Goal: Task Accomplishment & Management: Complete application form

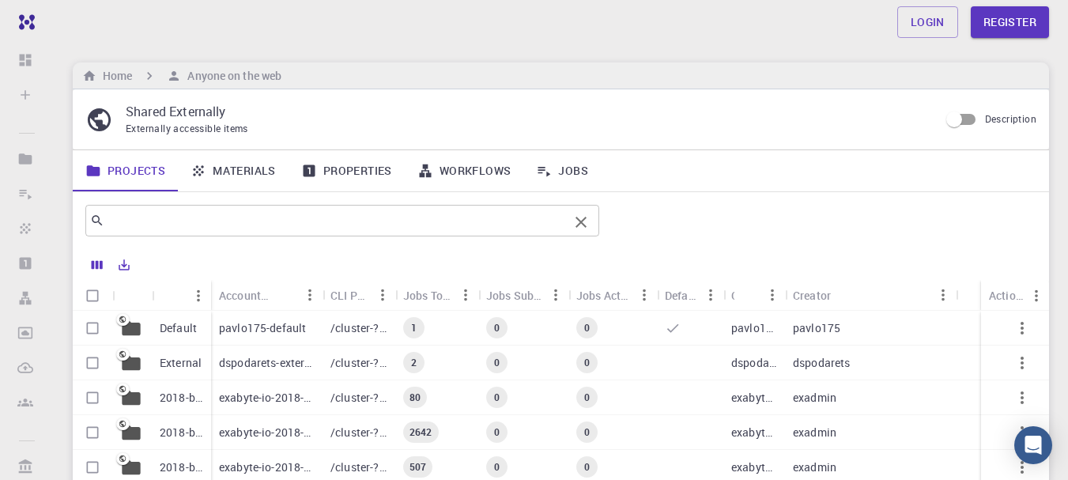
scroll to position [26, 0]
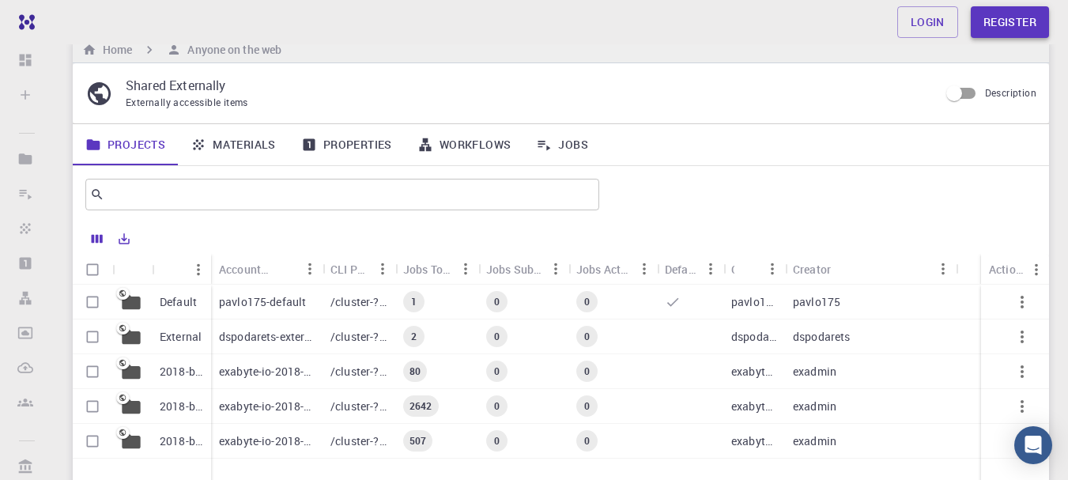
click at [1024, 15] on link "Register" at bounding box center [1010, 22] width 78 height 32
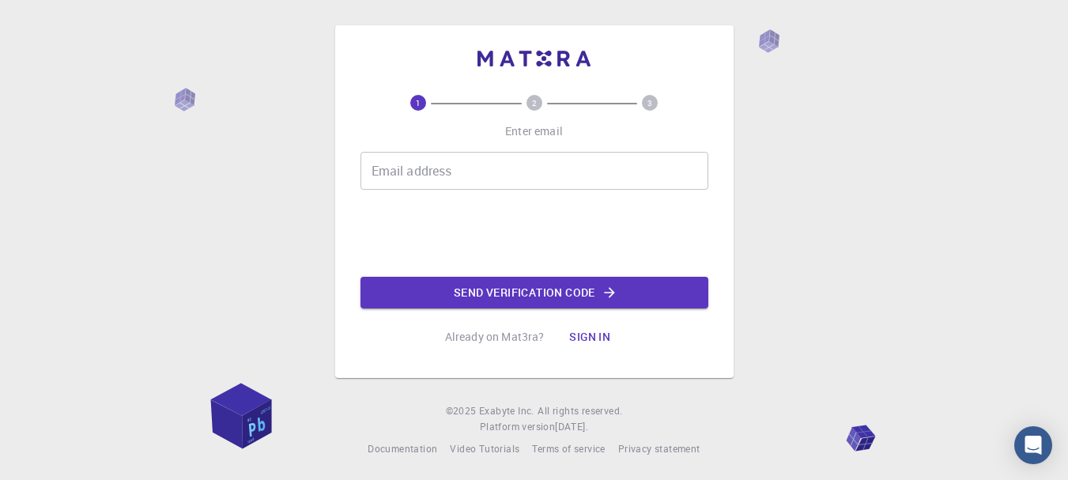
click at [486, 168] on input "Email address" at bounding box center [535, 171] width 348 height 38
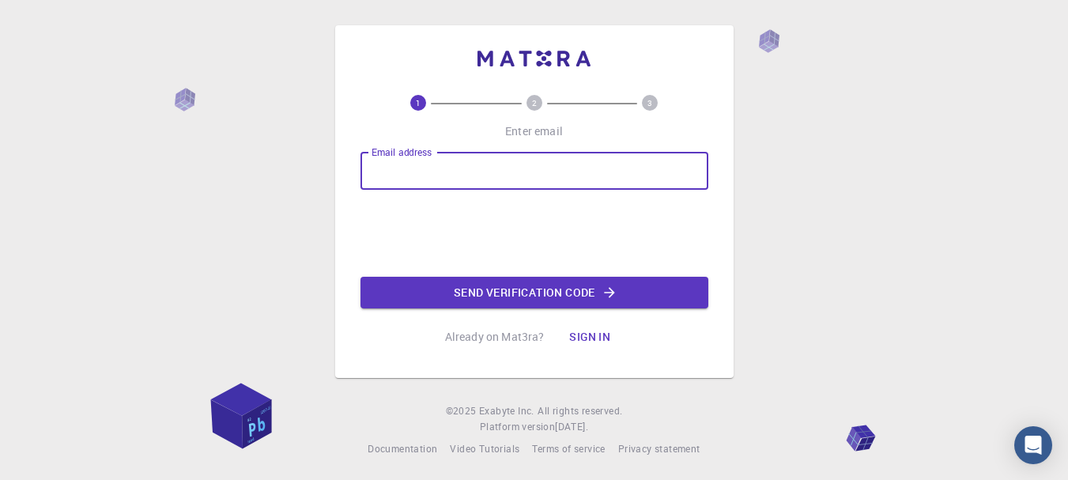
type input "[EMAIL_ADDRESS][DOMAIN_NAME]"
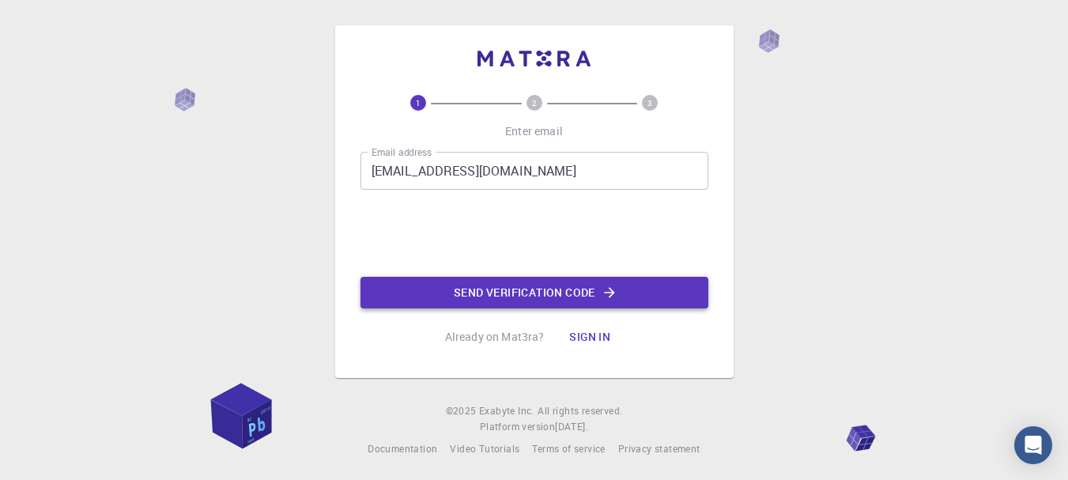
click at [470, 298] on button "Send verification code" at bounding box center [535, 293] width 348 height 32
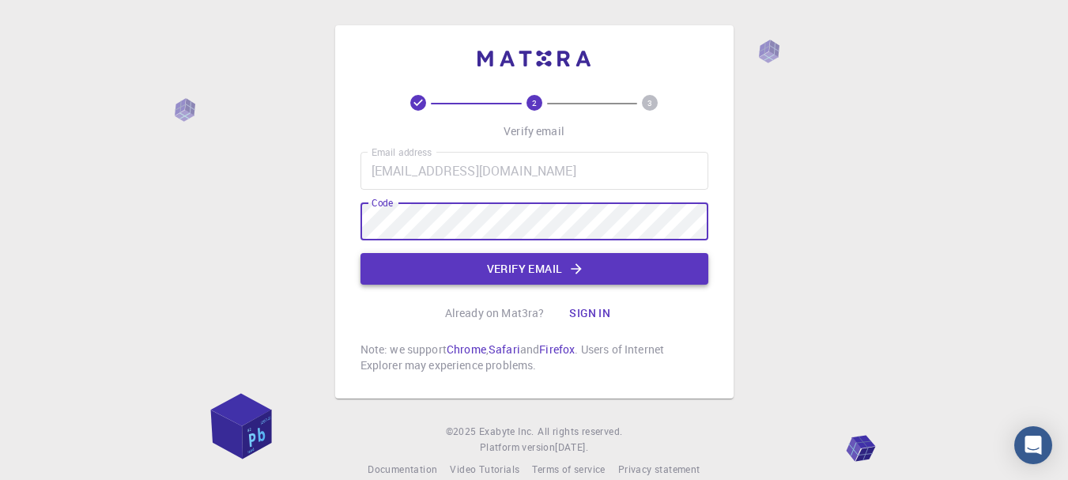
click at [485, 277] on button "Verify email" at bounding box center [535, 269] width 348 height 32
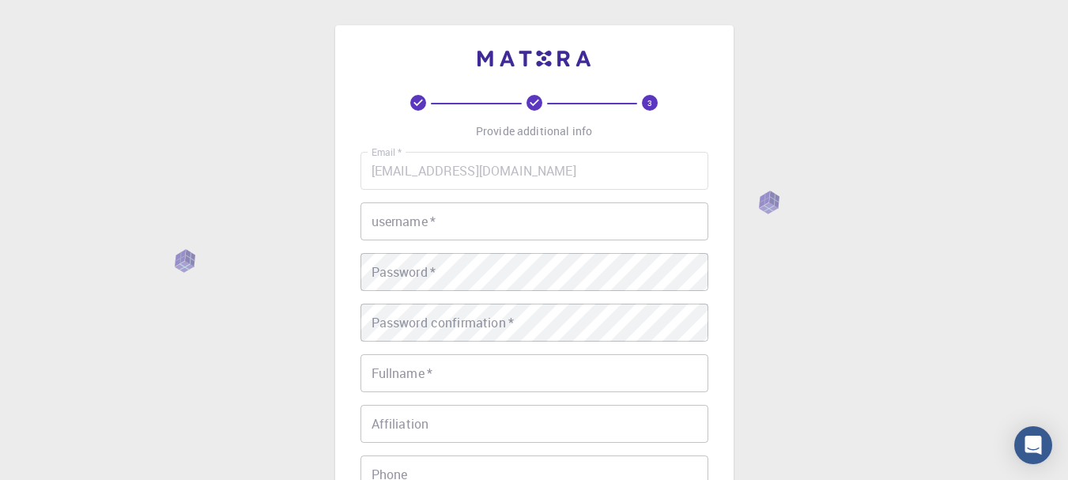
click at [531, 231] on input "username   *" at bounding box center [535, 221] width 348 height 38
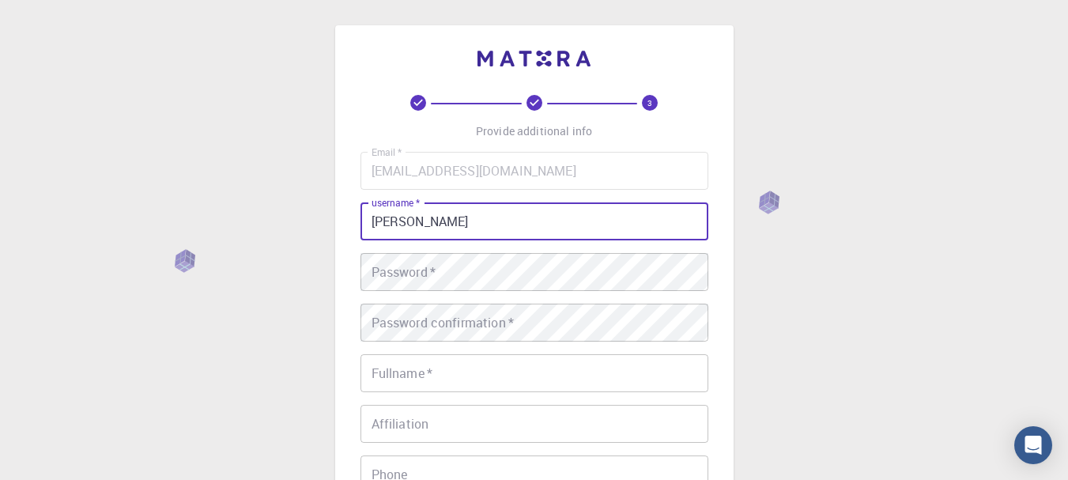
type input "[PERSON_NAME]"
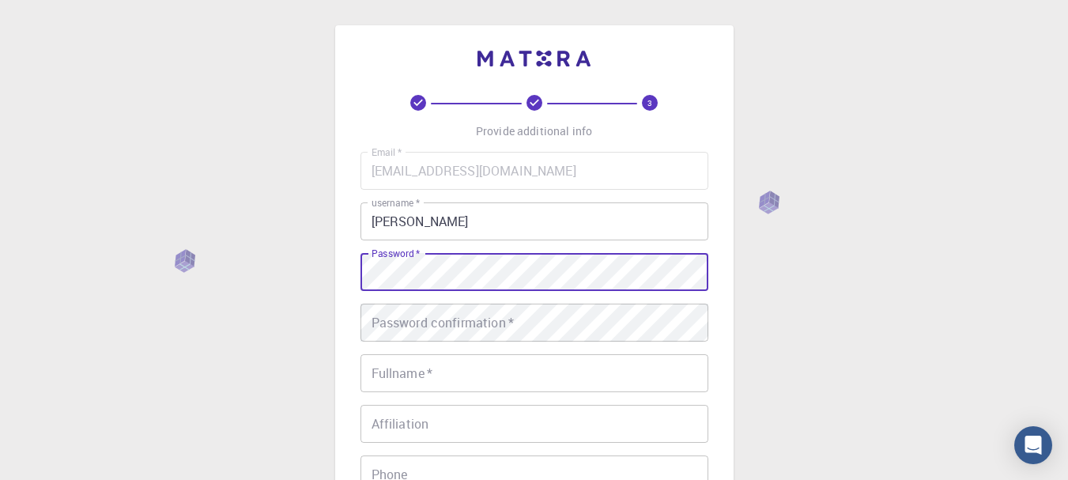
click at [481, 346] on div "Email   * [EMAIL_ADDRESS][DOMAIN_NAME] Email   * username   * [PERSON_NAME] use…" at bounding box center [535, 369] width 348 height 435
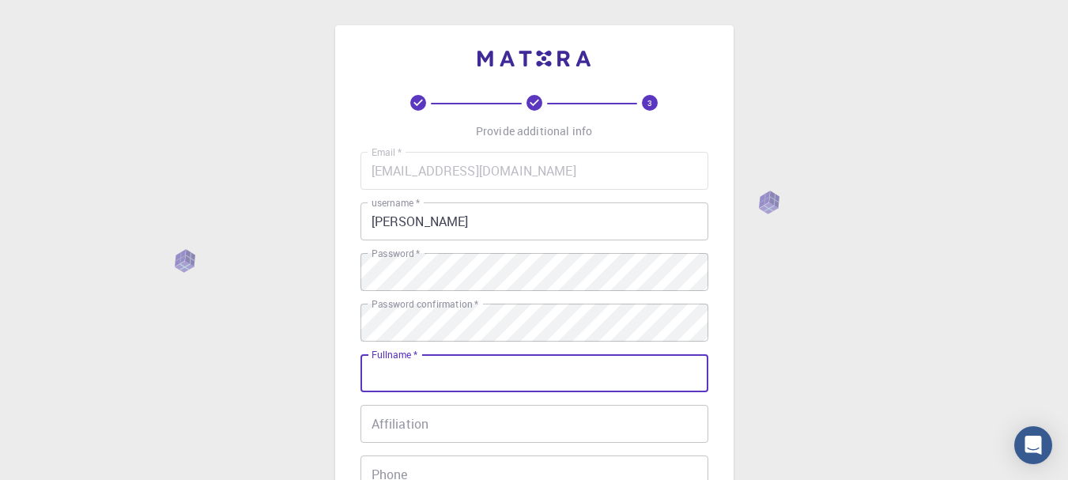
click at [497, 382] on input "Fullname   *" at bounding box center [535, 373] width 348 height 38
type input "[PERSON_NAME]"
type input "01167540683"
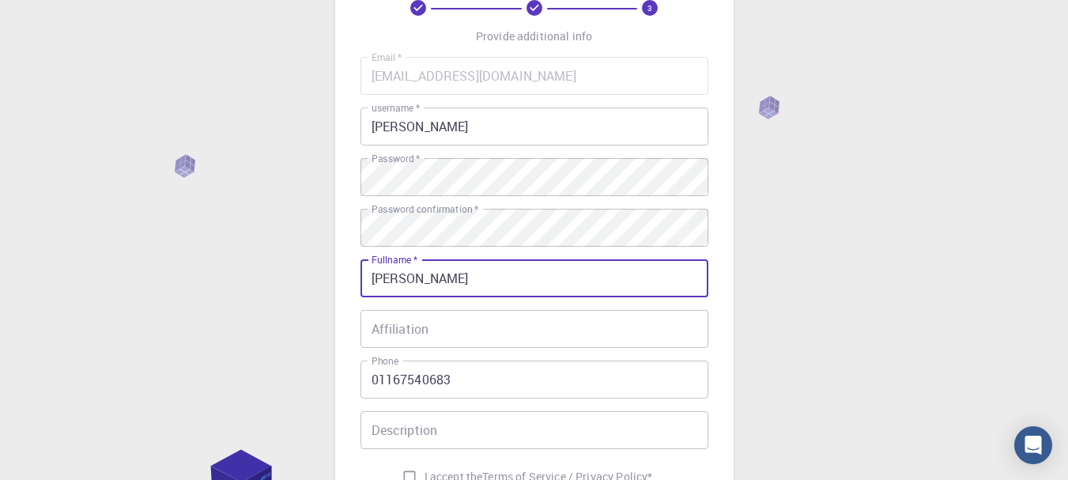
scroll to position [106, 0]
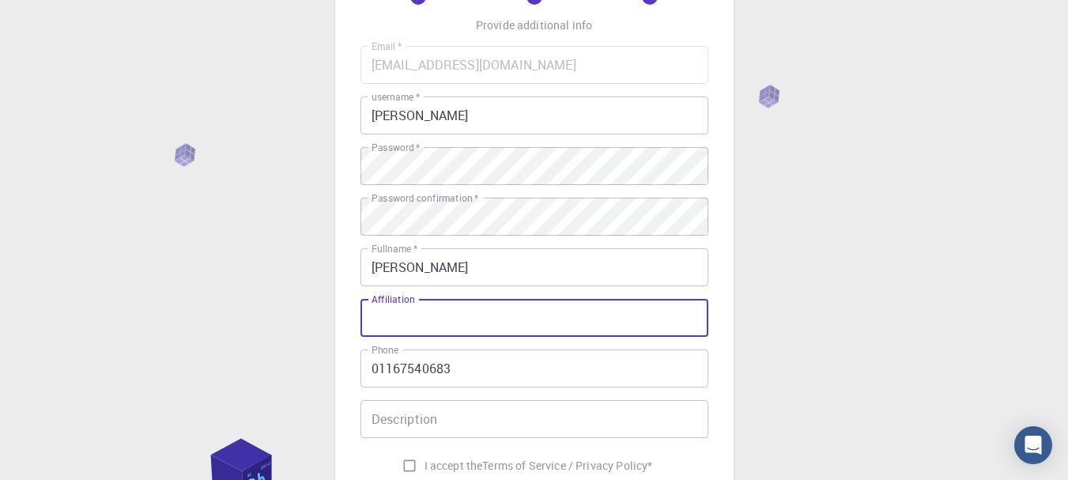
click at [450, 331] on input "Affiliation" at bounding box center [535, 318] width 348 height 38
type input "UTN"
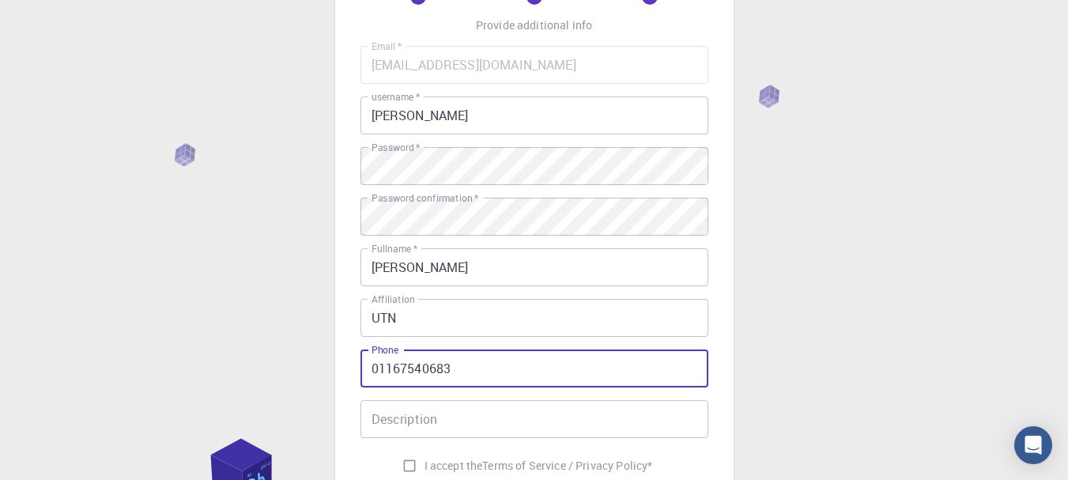
click at [368, 364] on input "01167540683" at bounding box center [535, 368] width 348 height 38
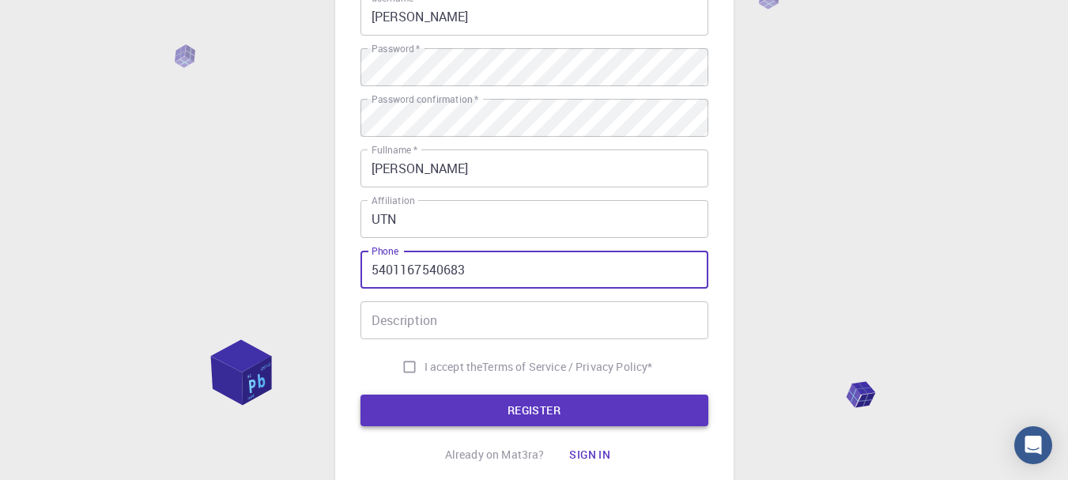
scroll to position [211, 0]
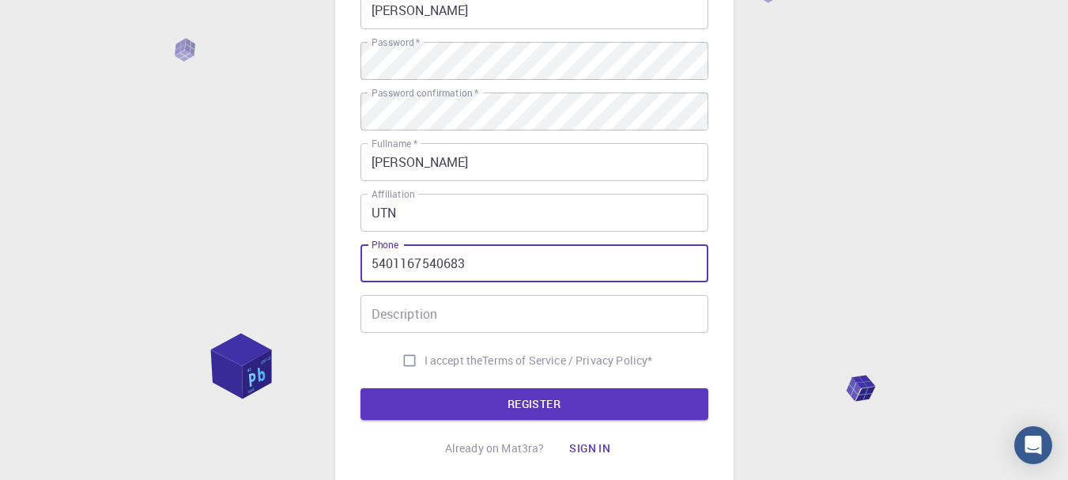
type input "5401167540683"
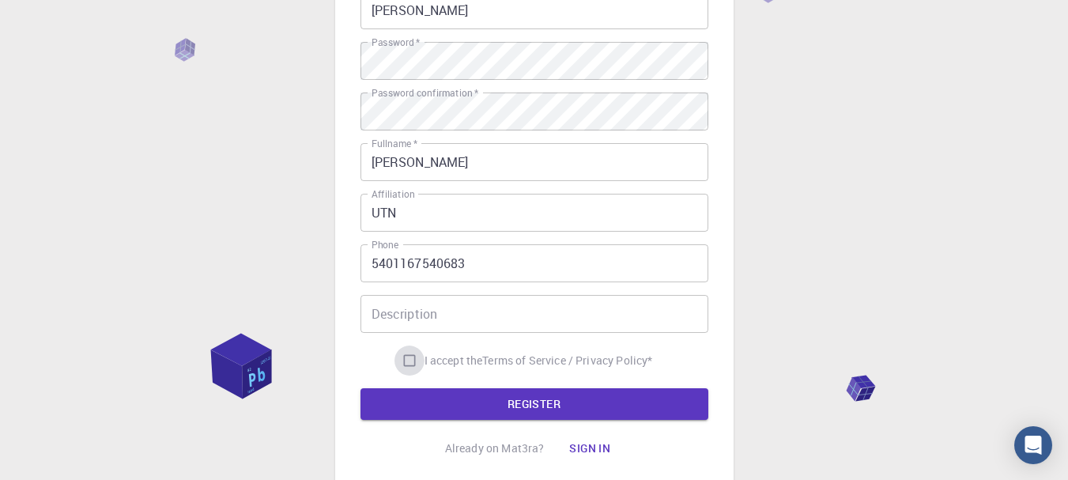
click at [407, 363] on input "I accept the Terms of Service / Privacy Policy *" at bounding box center [410, 361] width 30 height 30
checkbox input "true"
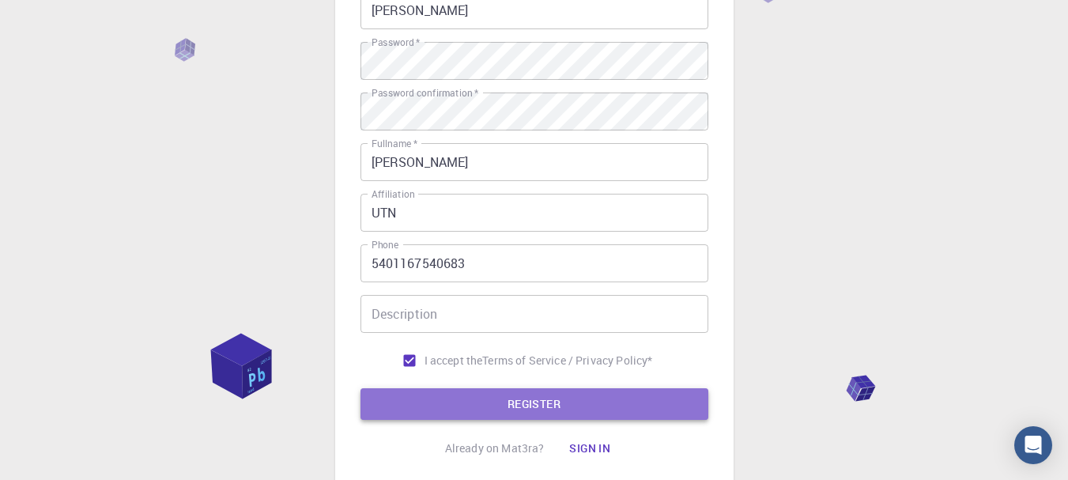
click at [453, 418] on button "REGISTER" at bounding box center [535, 404] width 348 height 32
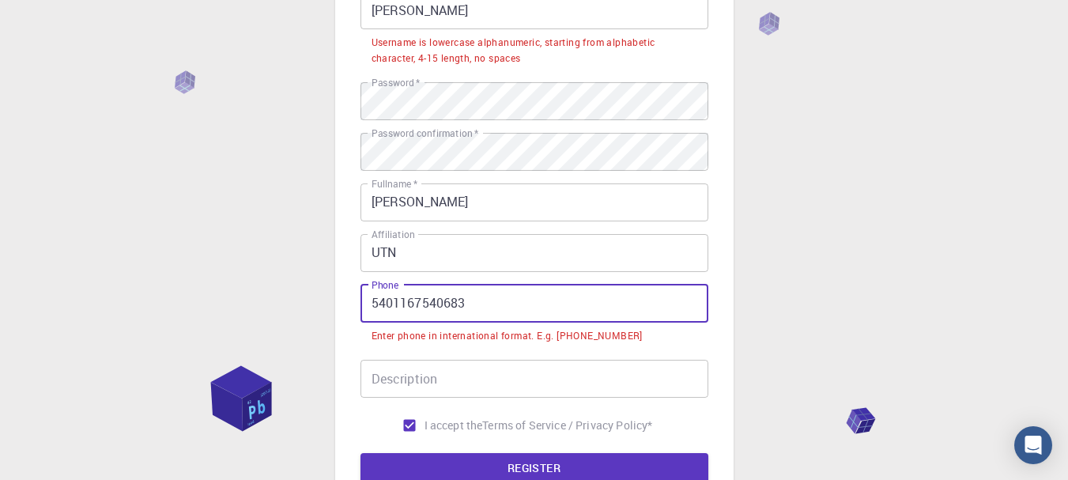
drag, startPoint x: 394, startPoint y: 304, endPoint x: 335, endPoint y: 310, distance: 58.8
click at [335, 310] on div "3 Provide additional info Email   * [EMAIL_ADDRESS][DOMAIN_NAME] Email   * user…" at bounding box center [534, 184] width 398 height 740
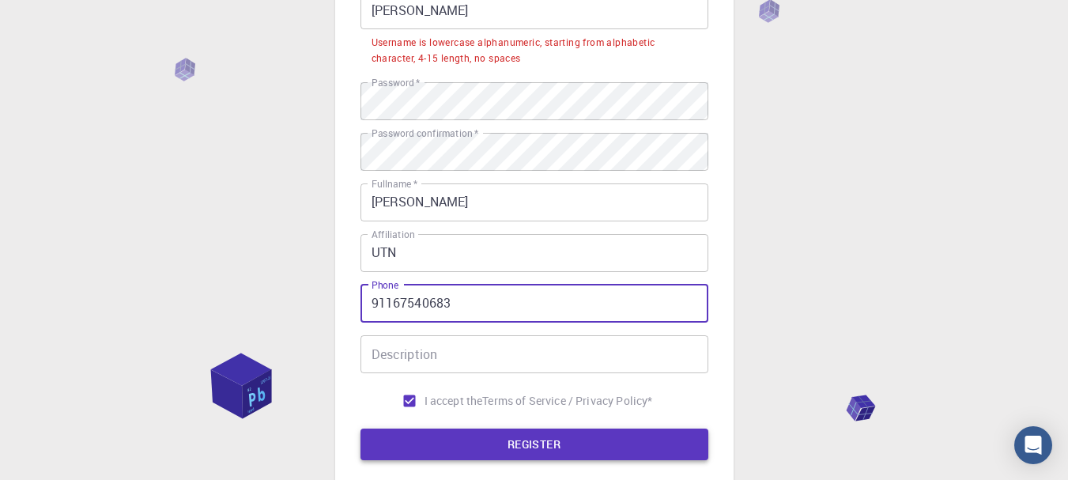
click at [457, 437] on button "REGISTER" at bounding box center [535, 445] width 348 height 32
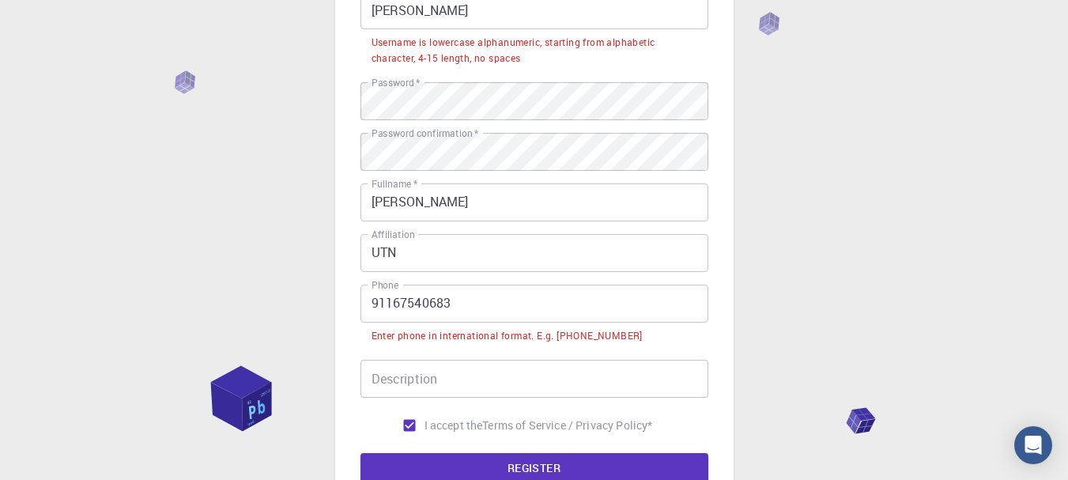
click at [371, 298] on input "91167540683" at bounding box center [535, 304] width 348 height 38
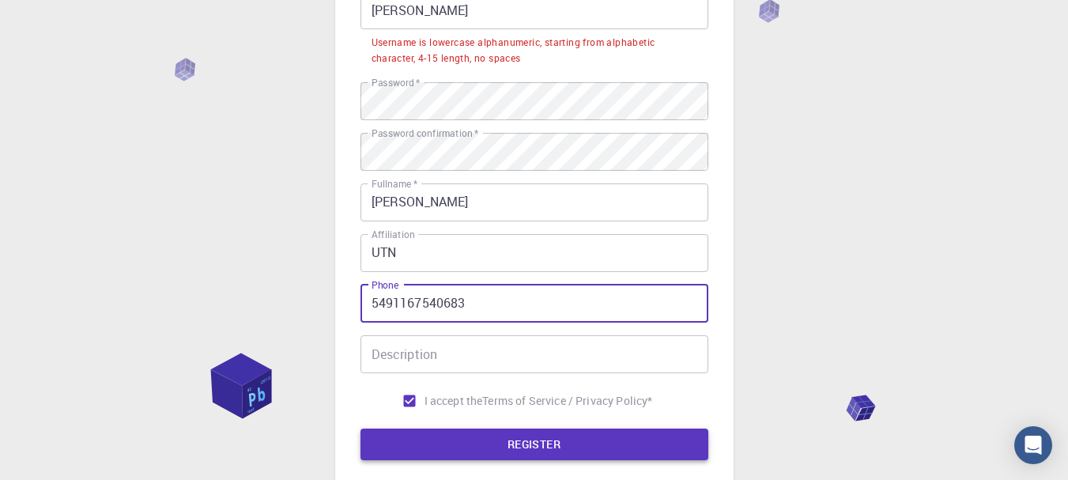
click at [427, 436] on button "REGISTER" at bounding box center [535, 445] width 348 height 32
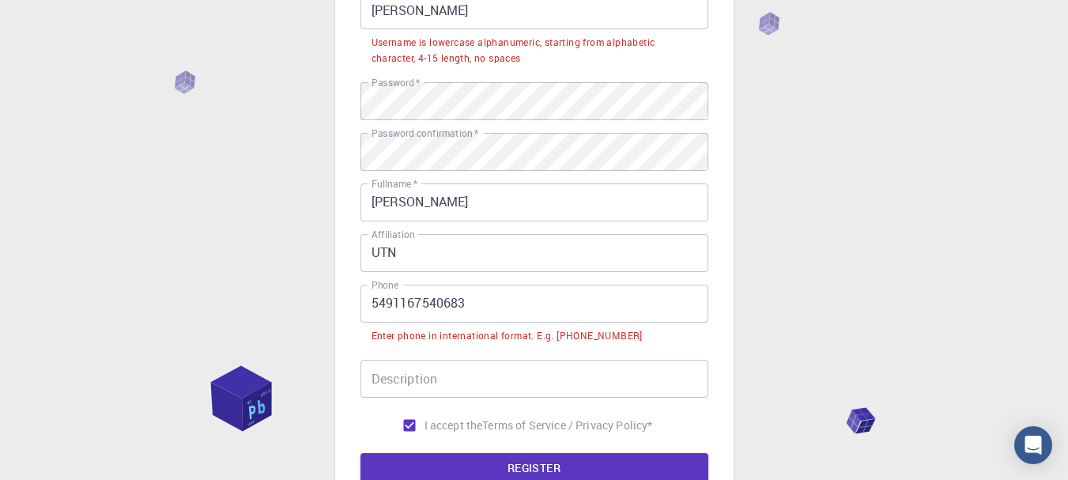
click at [370, 298] on input "5491167540683" at bounding box center [535, 304] width 348 height 38
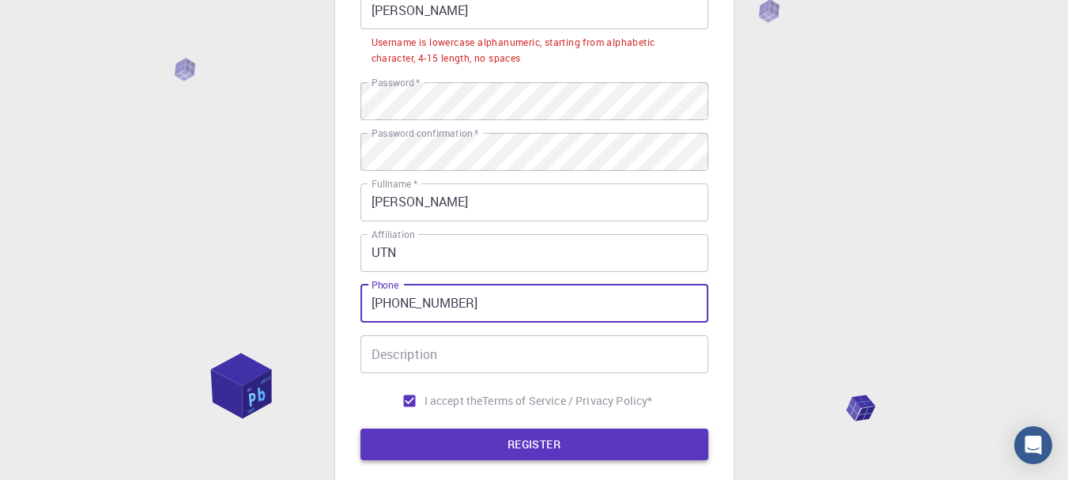
type input "[PHONE_NUMBER]"
click at [430, 440] on button "REGISTER" at bounding box center [535, 445] width 348 height 32
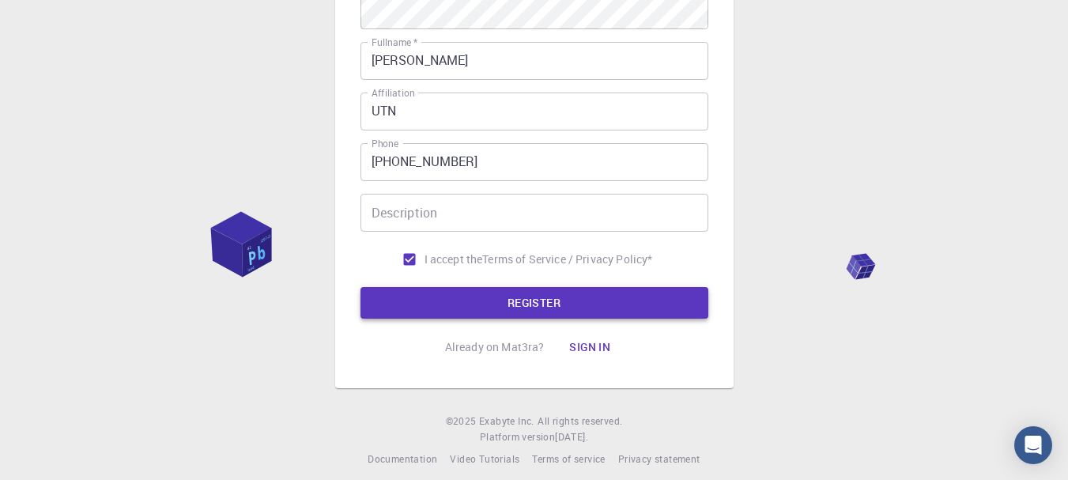
scroll to position [365, 0]
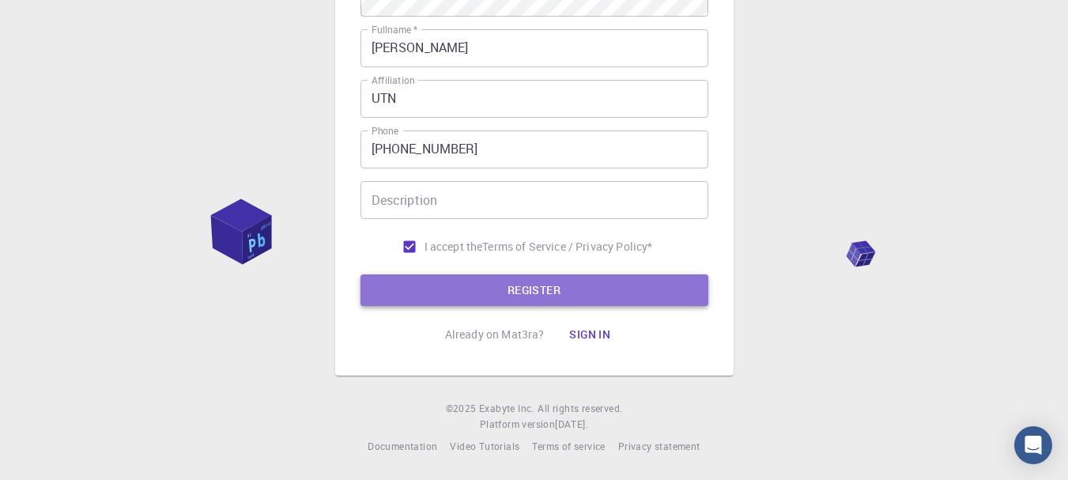
click at [514, 296] on button "REGISTER" at bounding box center [535, 290] width 348 height 32
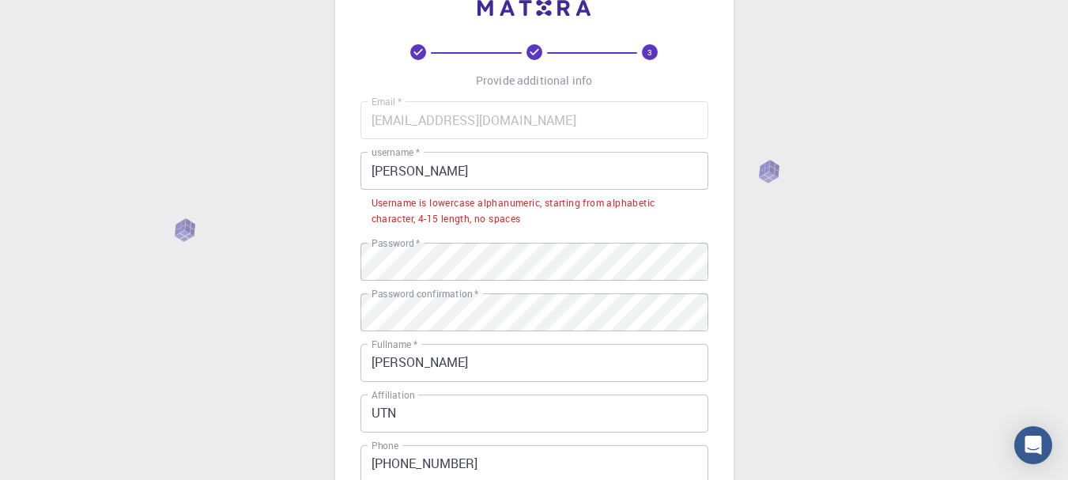
scroll to position [49, 0]
click at [436, 169] on input "[PERSON_NAME]" at bounding box center [535, 172] width 348 height 38
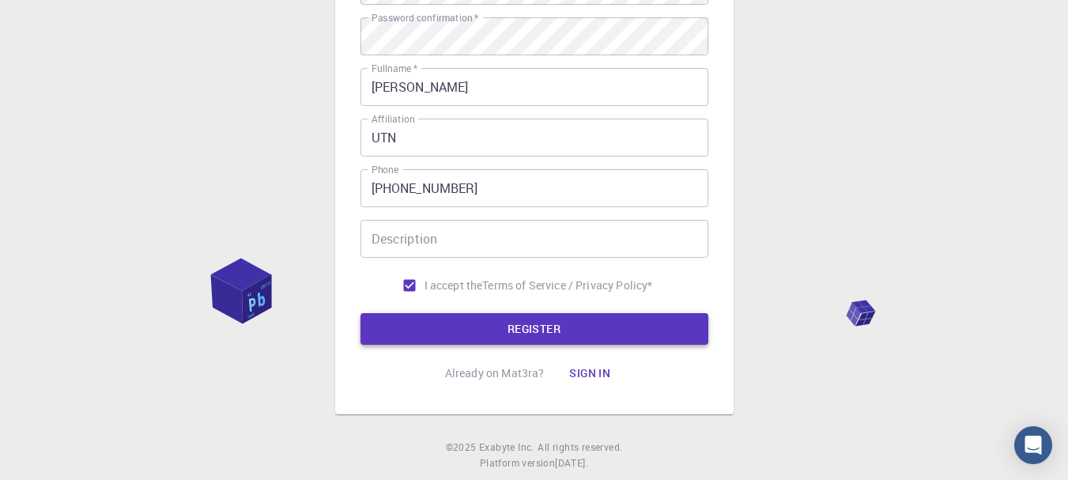
click at [484, 326] on button "REGISTER" at bounding box center [535, 329] width 348 height 32
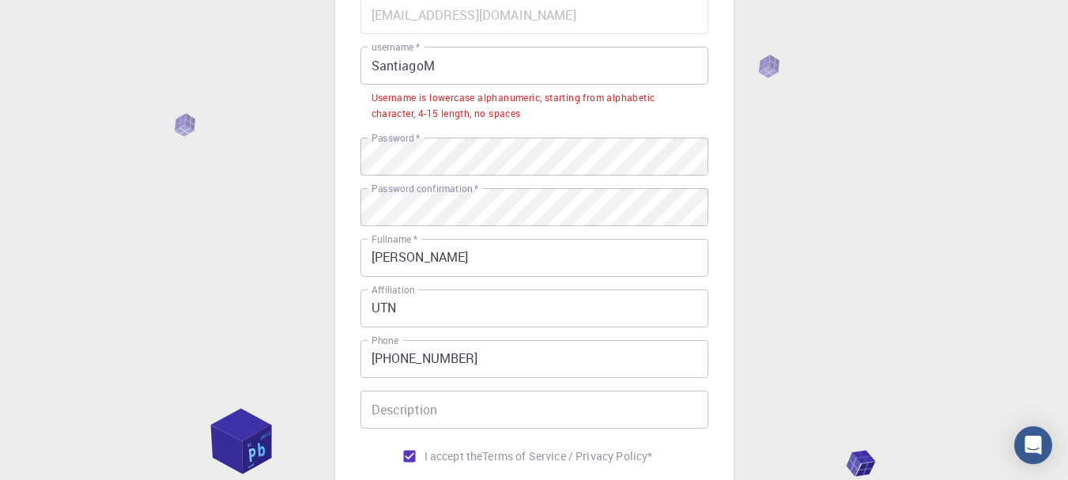
scroll to position [142, 0]
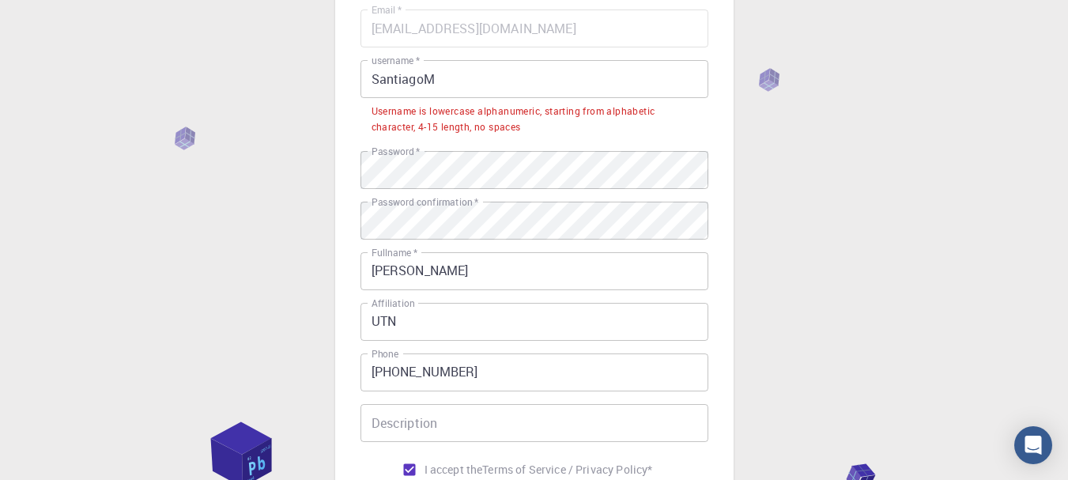
click at [459, 85] on input "SantiagoM" at bounding box center [535, 79] width 348 height 38
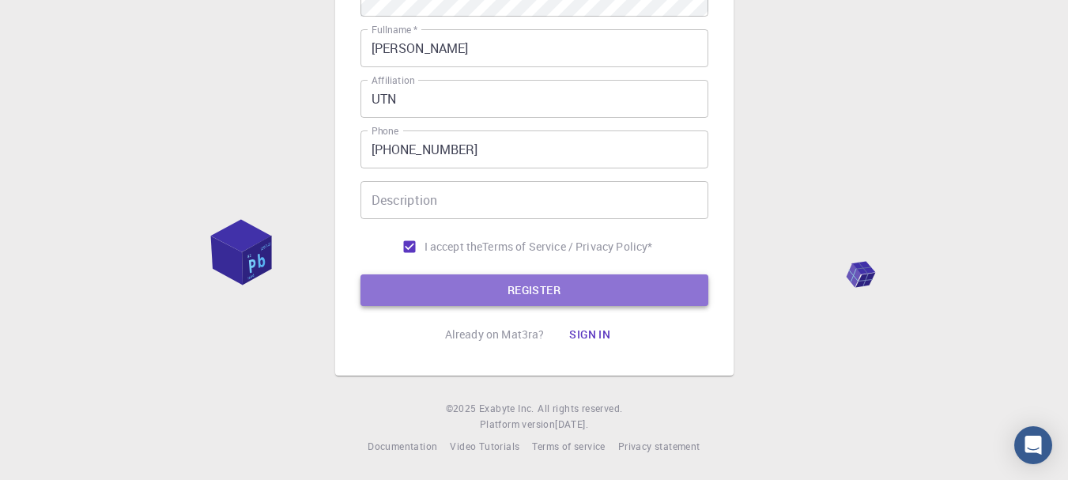
click at [478, 290] on button "REGISTER" at bounding box center [535, 290] width 348 height 32
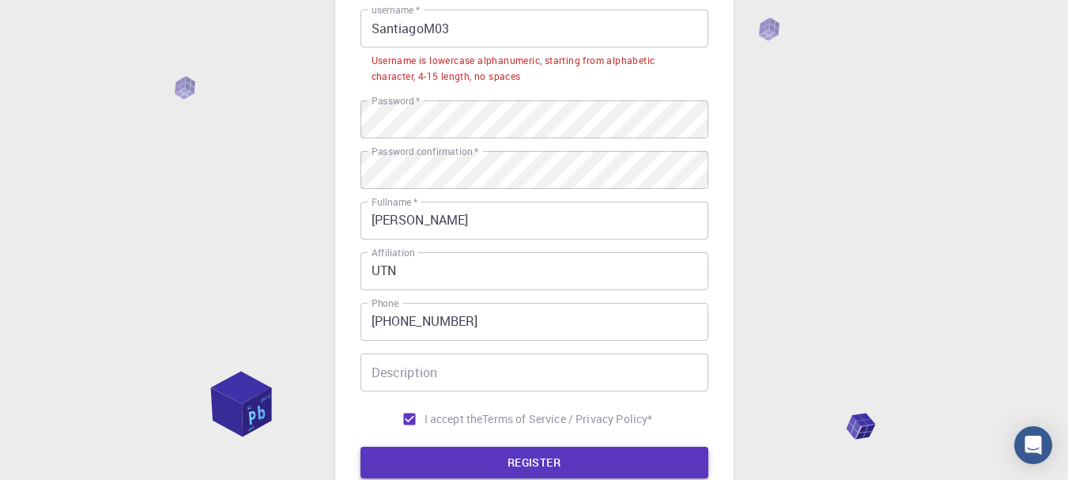
scroll to position [180, 0]
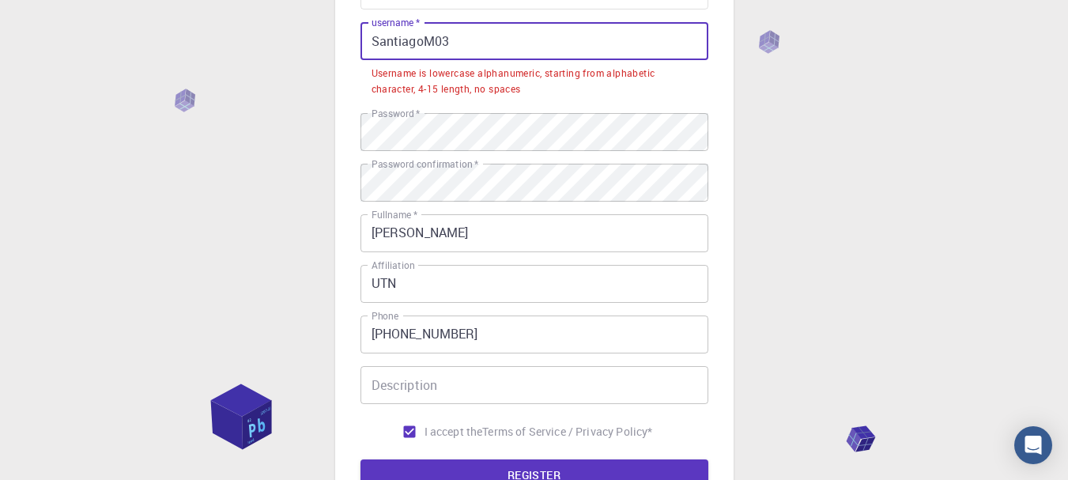
drag, startPoint x: 456, startPoint y: 41, endPoint x: 429, endPoint y: 42, distance: 26.9
click at [429, 42] on input "SantiagoM03" at bounding box center [535, 41] width 348 height 38
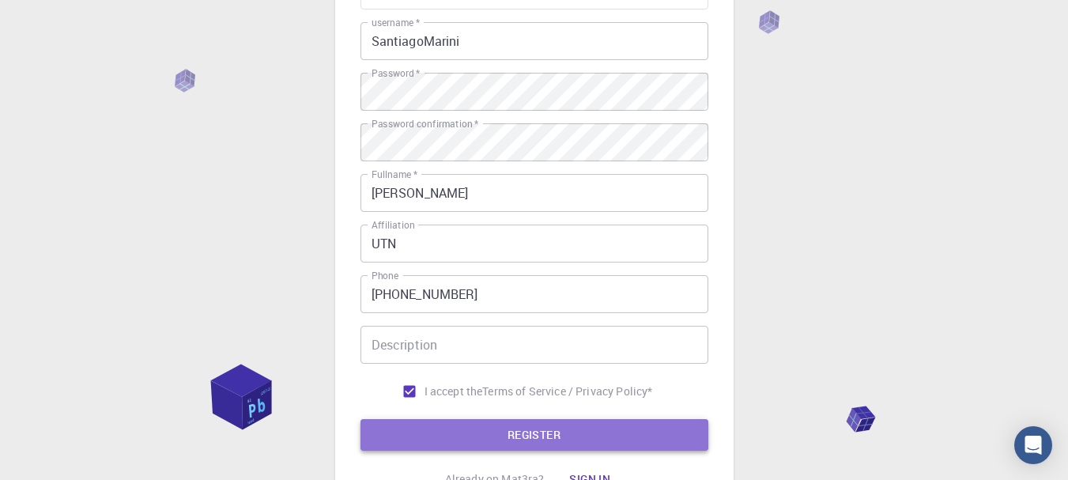
click at [524, 439] on button "REGISTER" at bounding box center [535, 435] width 348 height 32
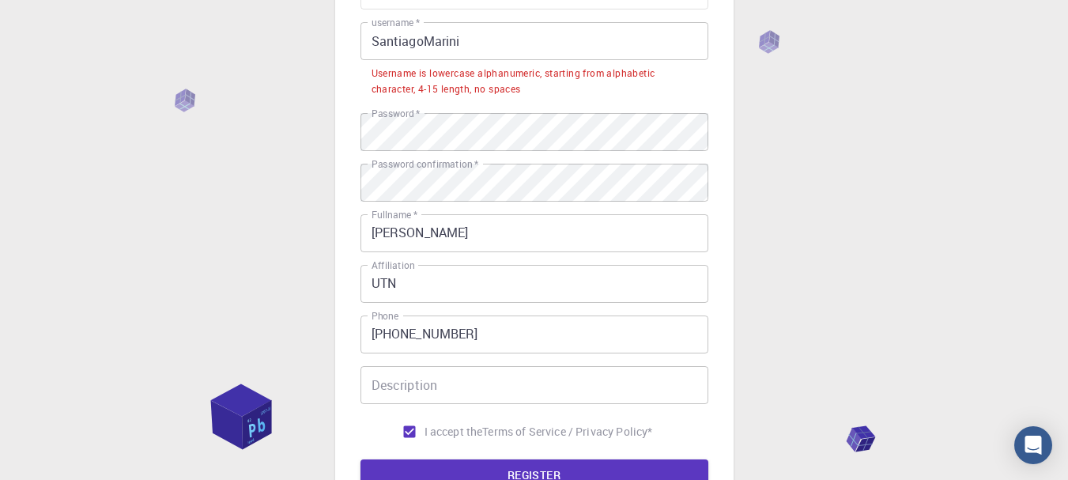
click at [489, 32] on input "SantiagoMarini" at bounding box center [535, 41] width 348 height 38
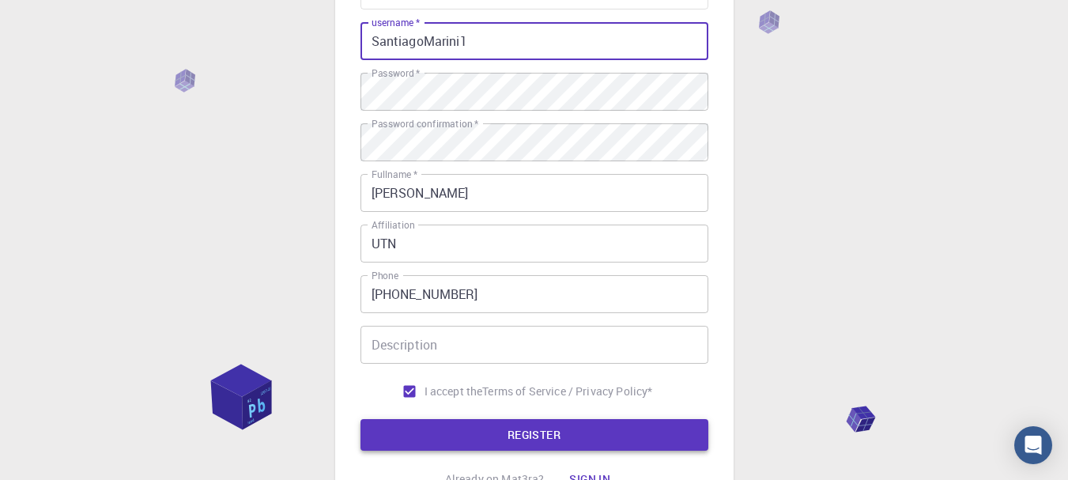
click at [459, 432] on button "REGISTER" at bounding box center [535, 435] width 348 height 32
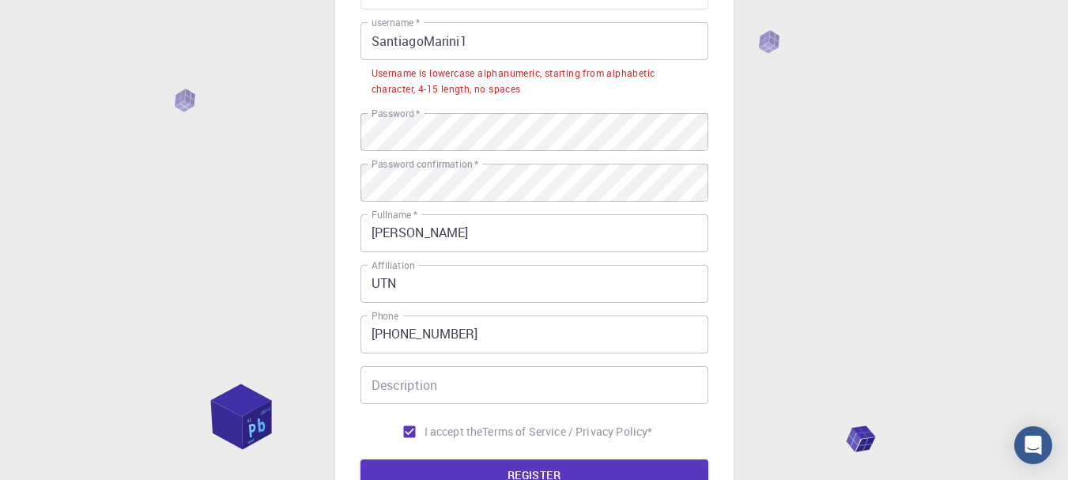
click at [481, 44] on input "SantiagoMarini1" at bounding box center [535, 41] width 348 height 38
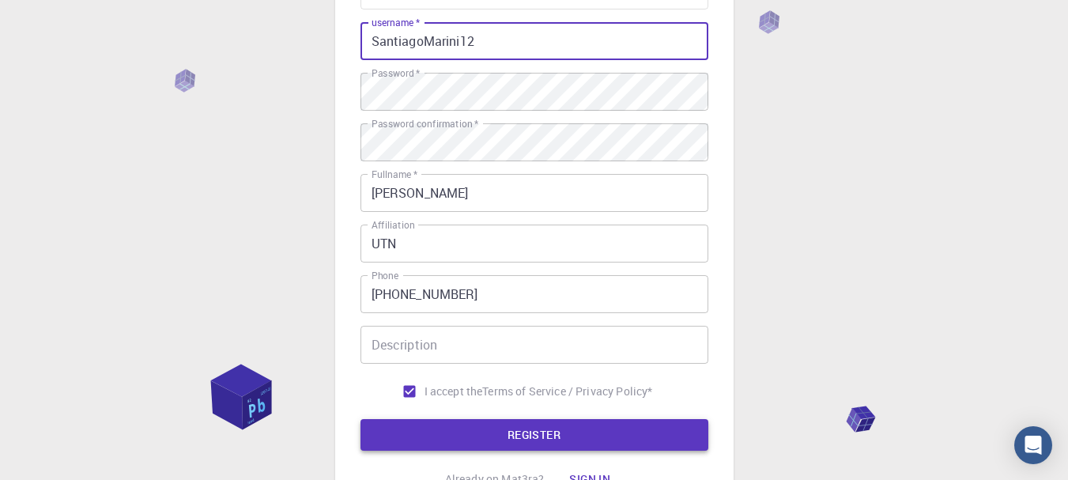
click at [421, 421] on button "REGISTER" at bounding box center [535, 435] width 348 height 32
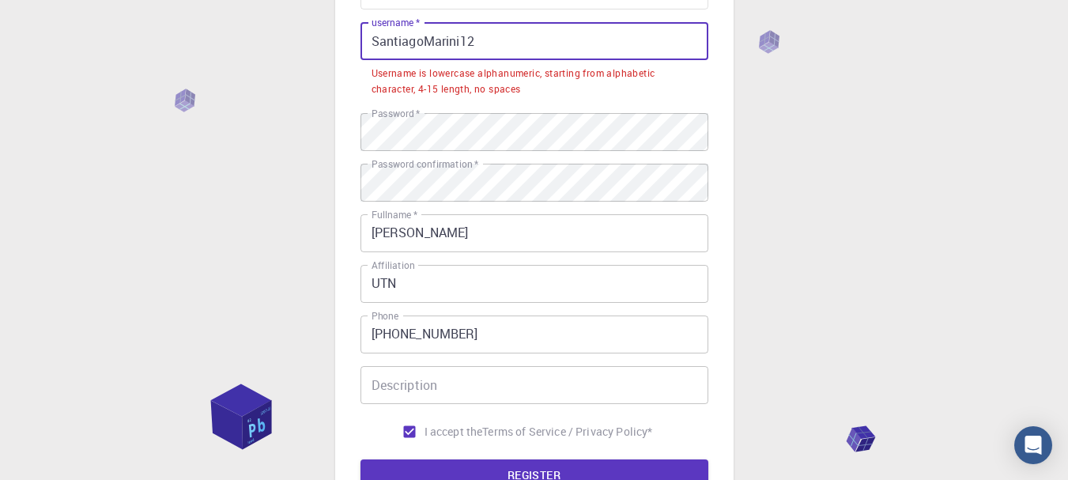
click at [511, 36] on input "SantiagoMarini12" at bounding box center [535, 41] width 348 height 38
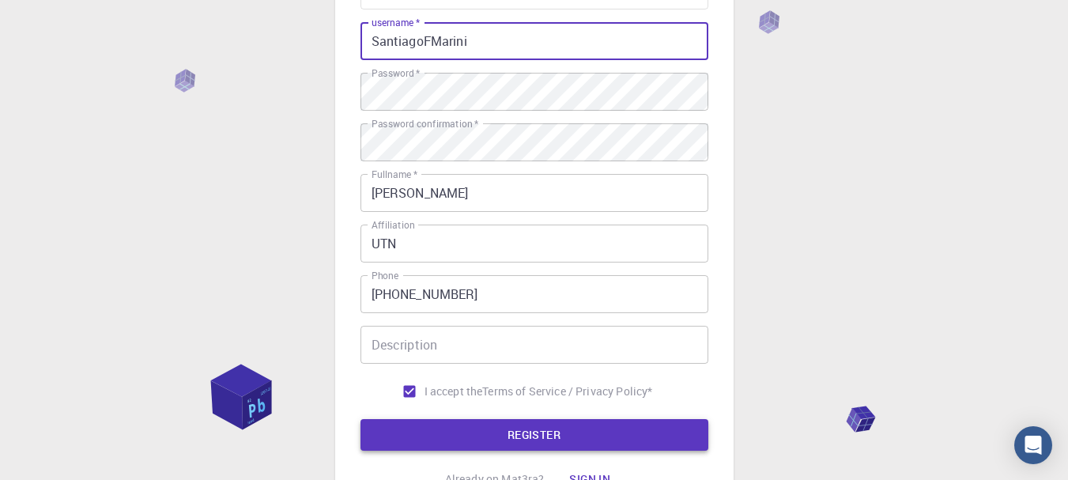
type input "SantiagoFMarini"
click at [433, 427] on button "REGISTER" at bounding box center [535, 435] width 348 height 32
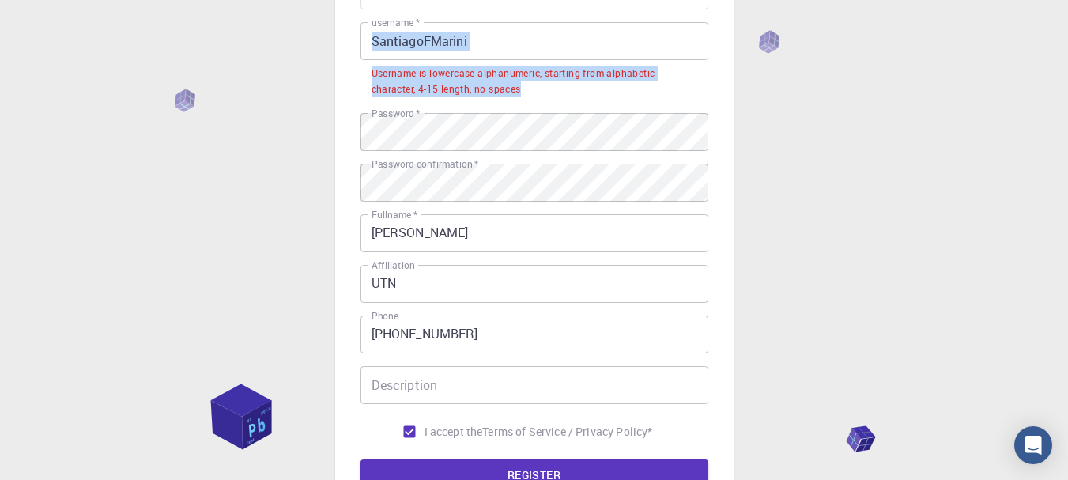
drag, startPoint x: 523, startPoint y: 92, endPoint x: 349, endPoint y: 62, distance: 175.7
click at [349, 62] on div "3 Provide additional info Email   * [EMAIL_ADDRESS][DOMAIN_NAME] Email   * user…" at bounding box center [534, 203] width 398 height 716
drag, startPoint x: 528, startPoint y: 93, endPoint x: 355, endPoint y: 59, distance: 176.5
click at [355, 59] on div "3 Provide additional info Email   * [EMAIL_ADDRESS][DOMAIN_NAME] Email   * user…" at bounding box center [534, 203] width 398 height 716
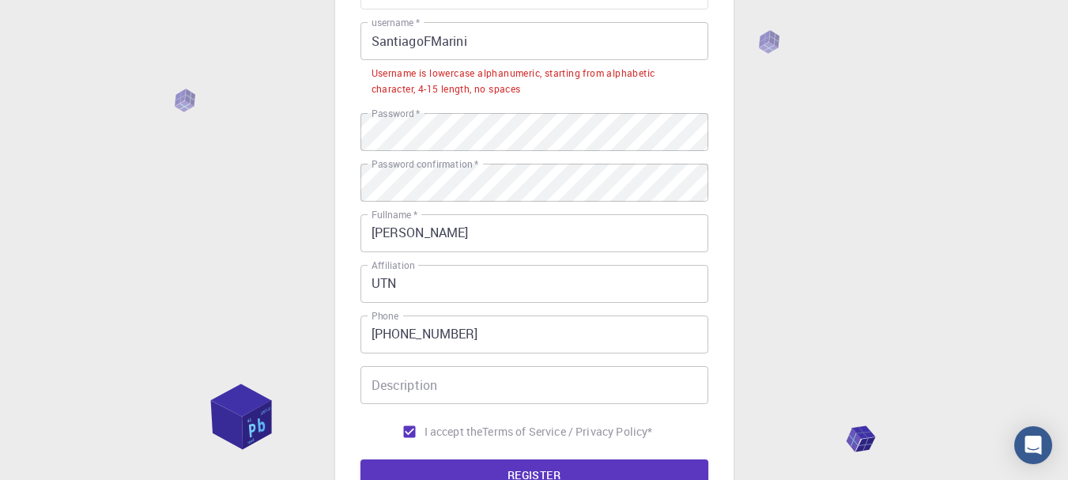
click at [356, 63] on div "3 Provide additional info Email   * [EMAIL_ADDRESS][DOMAIN_NAME] Email   * user…" at bounding box center [534, 203] width 398 height 716
